Goal: Check status: Check status

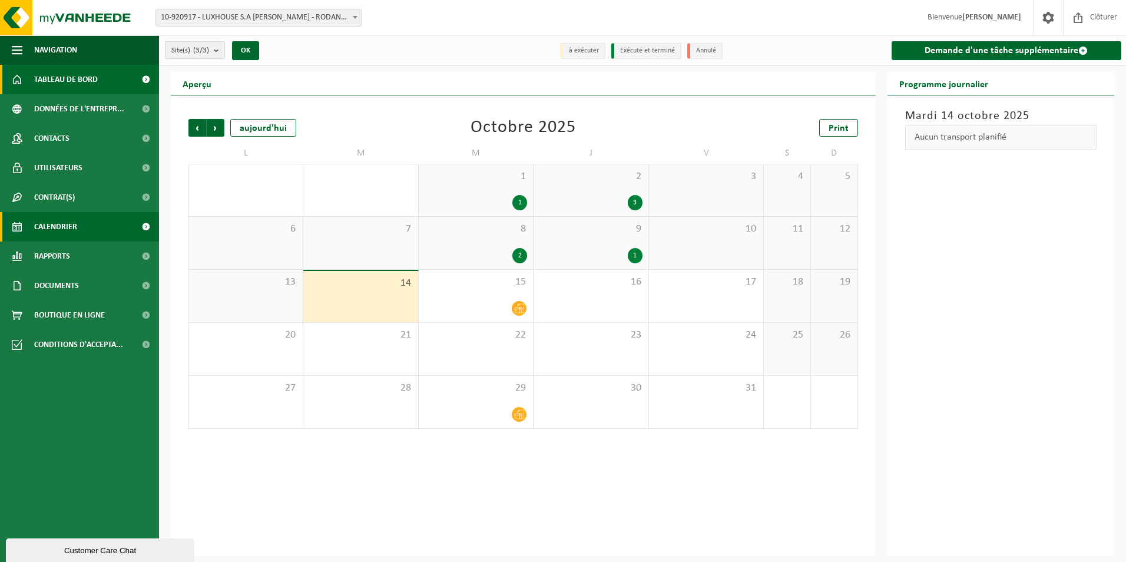
click at [65, 76] on span "Tableau de bord" at bounding box center [66, 79] width 64 height 29
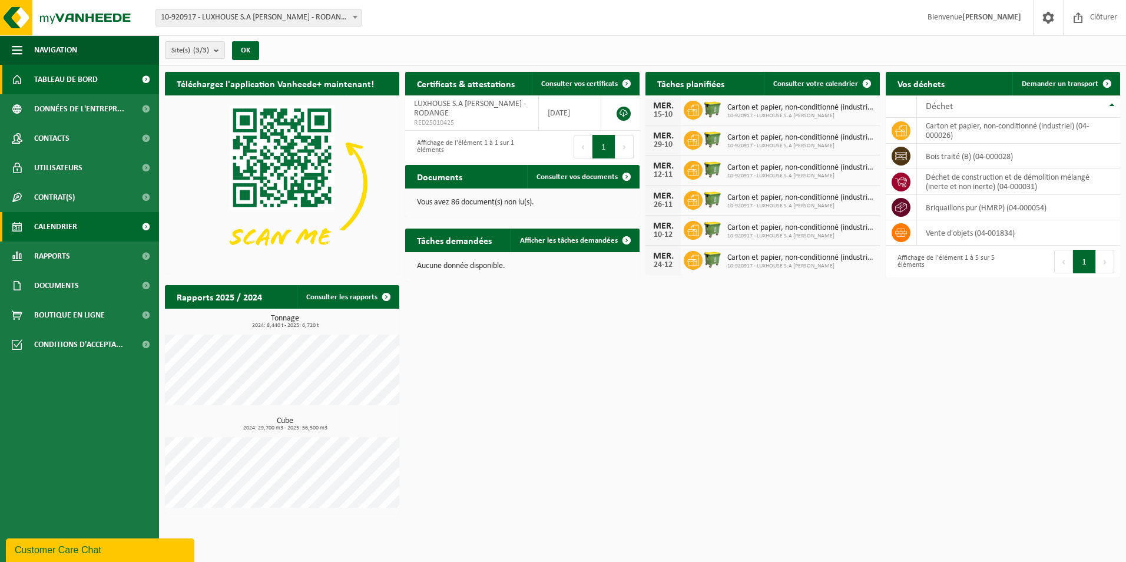
click at [61, 227] on span "Calendrier" at bounding box center [55, 226] width 43 height 29
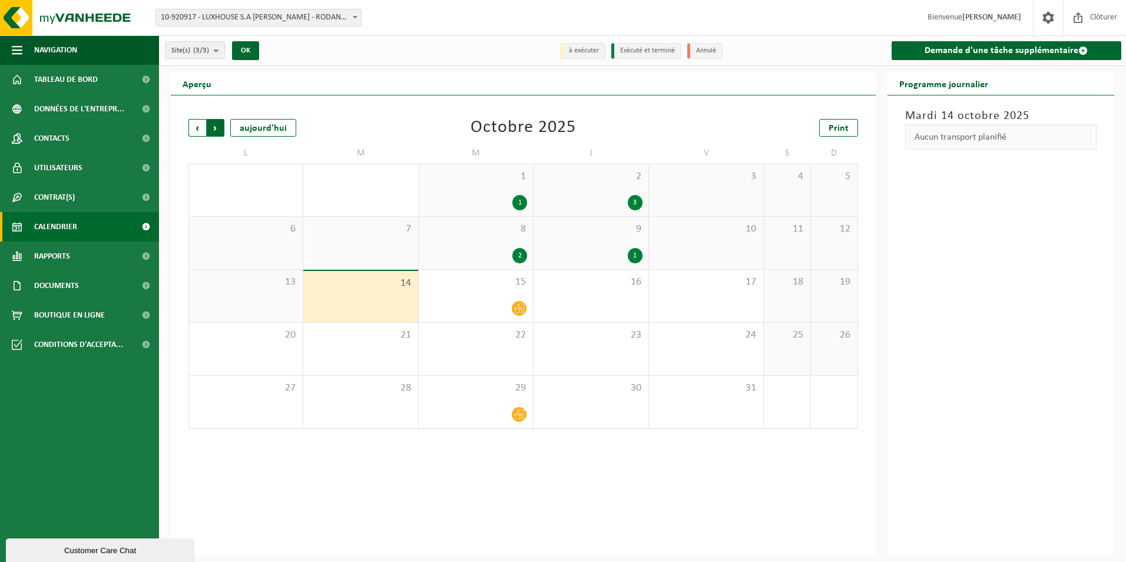
click at [198, 131] on span "Précédent" at bounding box center [197, 128] width 18 height 18
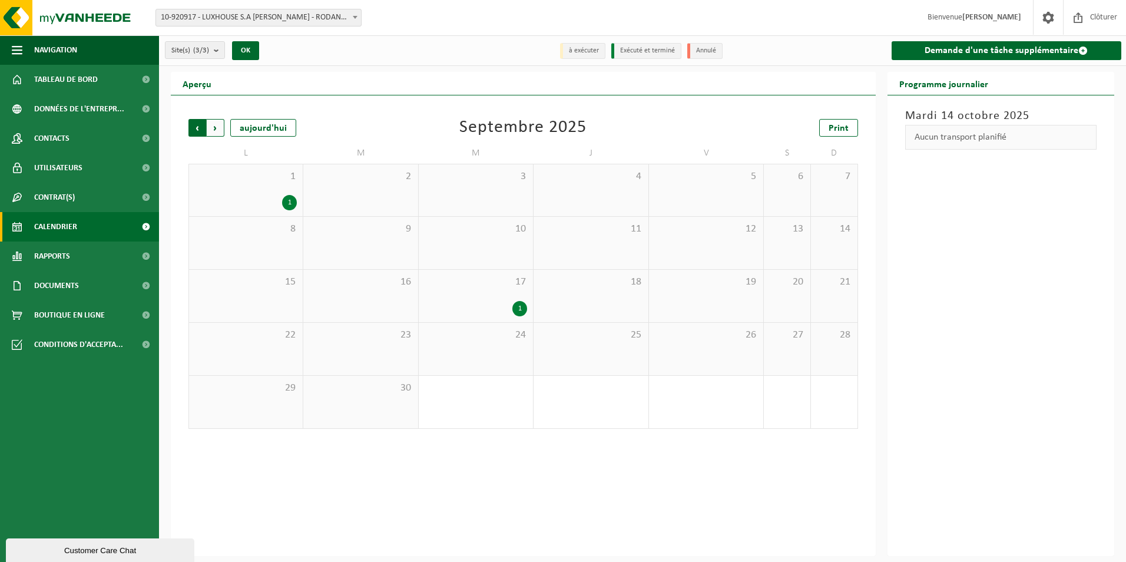
click at [215, 129] on span "Suivant" at bounding box center [216, 128] width 18 height 18
